Goal: Find specific page/section: Find specific page/section

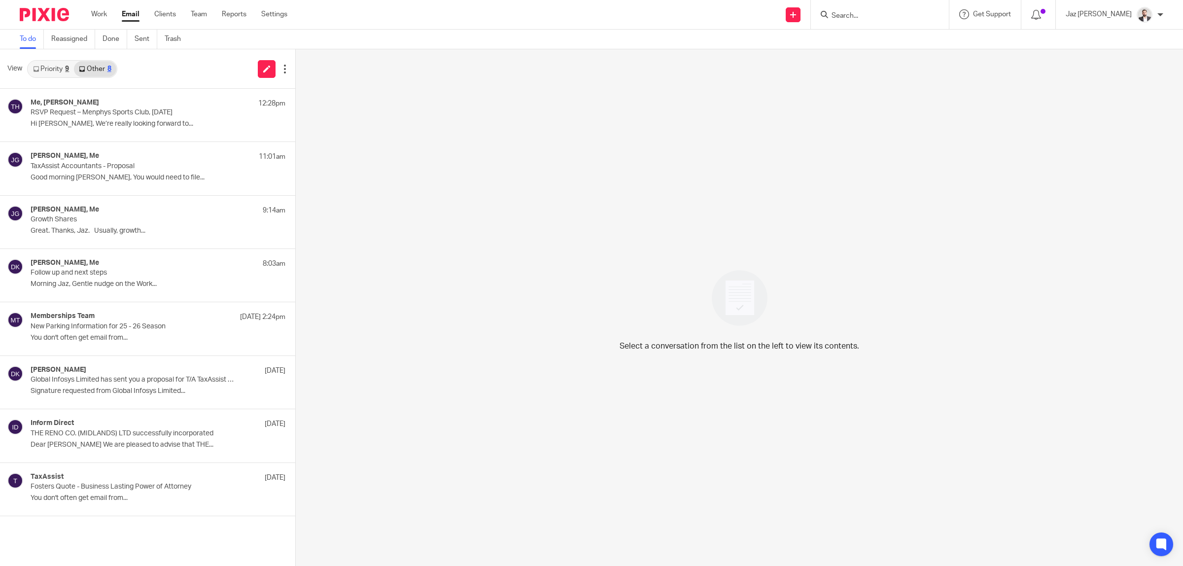
click at [900, 15] on input "Search" at bounding box center [875, 16] width 89 height 9
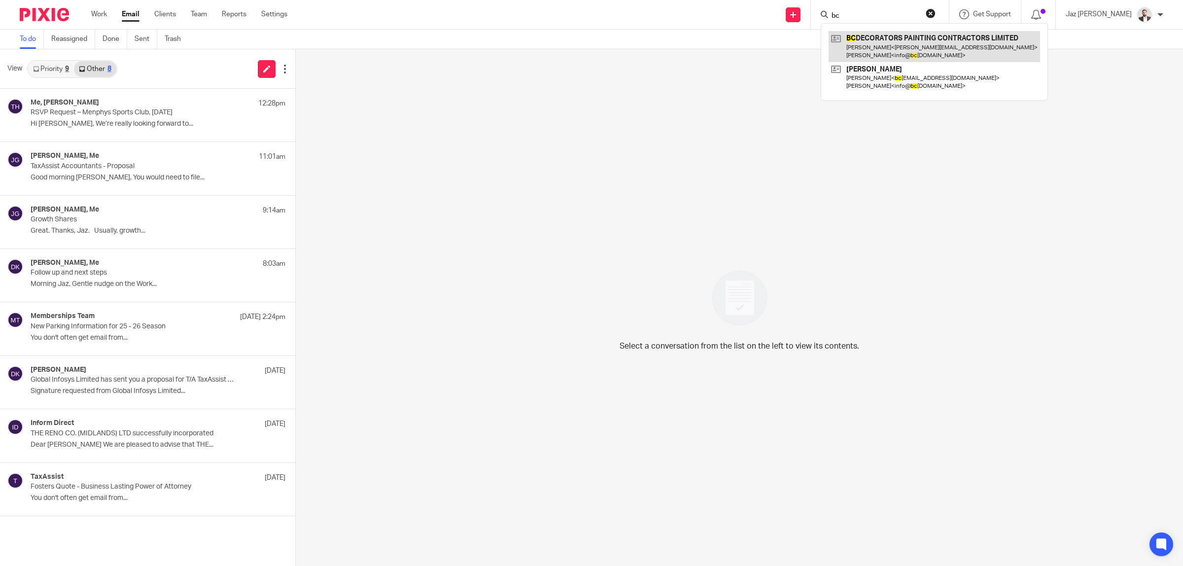
type input "bc"
click at [893, 34] on link at bounding box center [934, 46] width 211 height 31
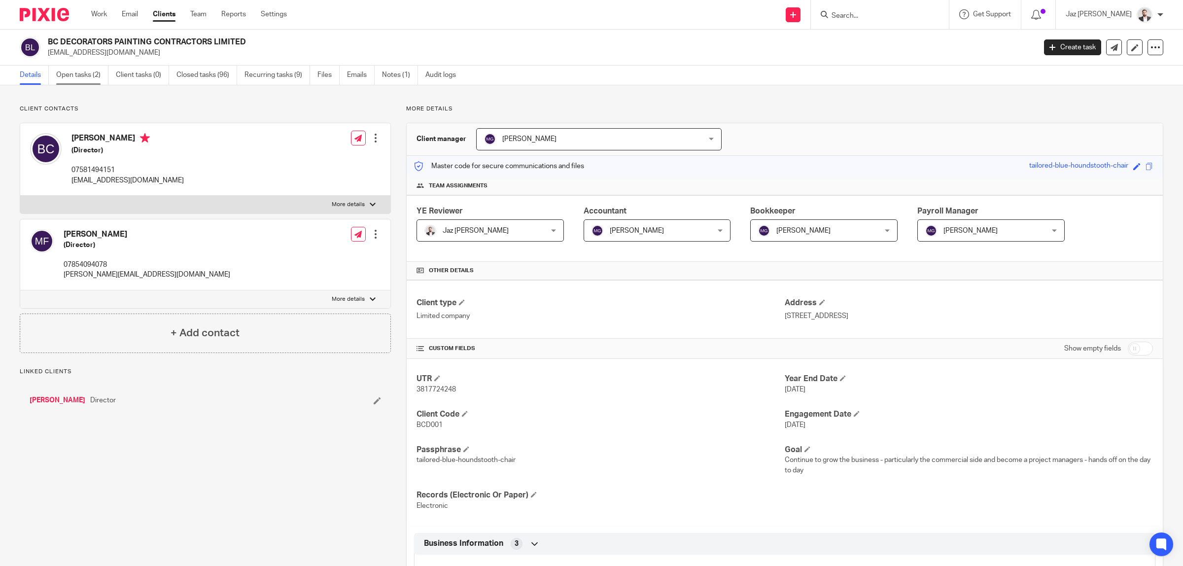
click at [90, 76] on link "Open tasks (2)" at bounding box center [82, 75] width 52 height 19
